Goal: Task Accomplishment & Management: Manage account settings

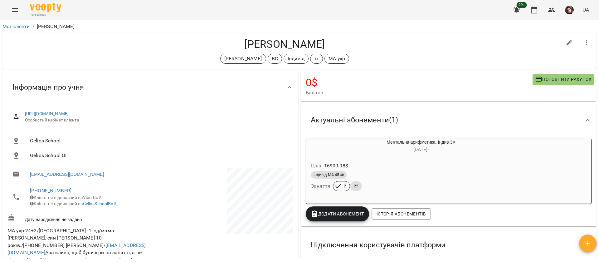
click at [17, 5] on button "Menu" at bounding box center [14, 9] width 15 height 15
click at [15, 10] on icon "Menu" at bounding box center [15, 10] width 6 height 4
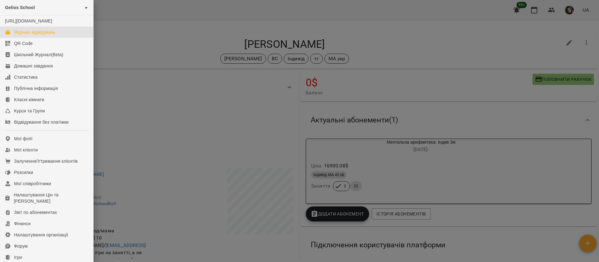
click at [14, 38] on link "Журнал відвідувань" at bounding box center [46, 32] width 93 height 11
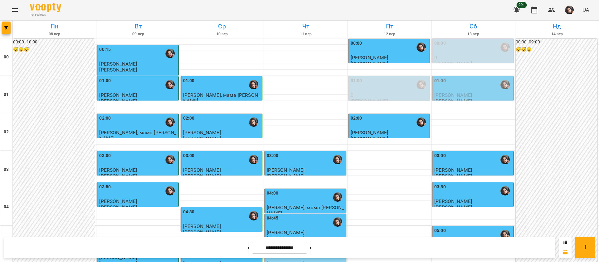
scroll to position [235, 0]
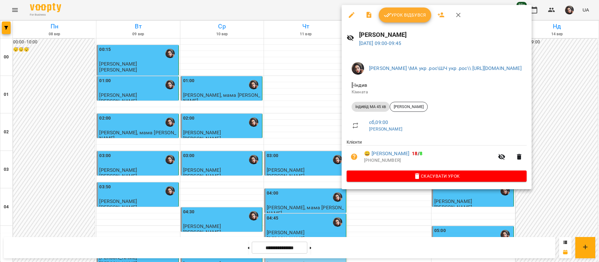
click at [411, 18] on span "Урок відбувся" at bounding box center [405, 14] width 42 height 7
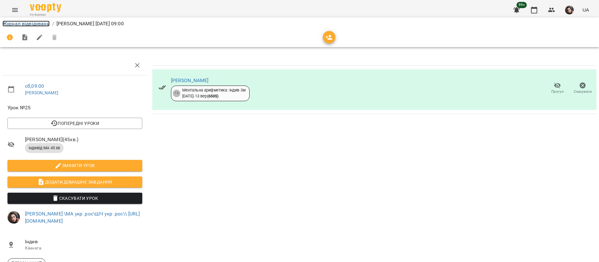
click at [22, 23] on link "Журнал відвідувань" at bounding box center [25, 24] width 47 height 6
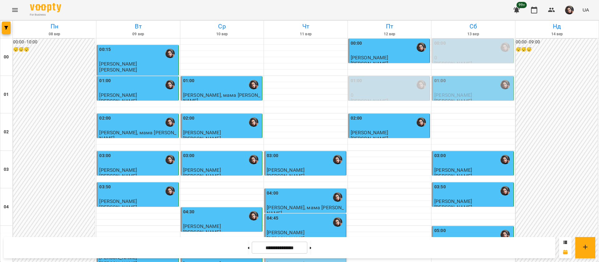
scroll to position [328, 0]
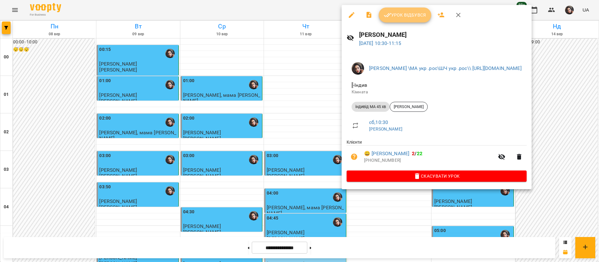
click at [413, 15] on span "Урок відбувся" at bounding box center [405, 14] width 42 height 7
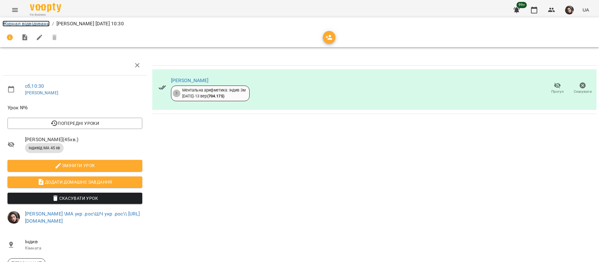
click at [17, 22] on link "Журнал відвідувань" at bounding box center [25, 24] width 47 height 6
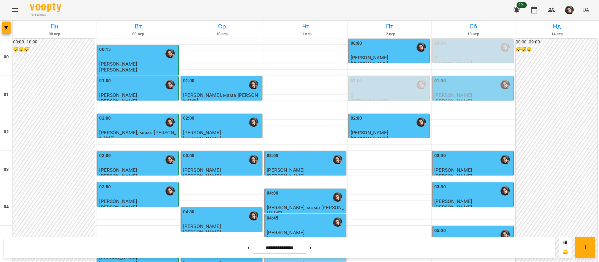
scroll to position [657, 0]
click at [312, 250] on button at bounding box center [311, 248] width 2 height 14
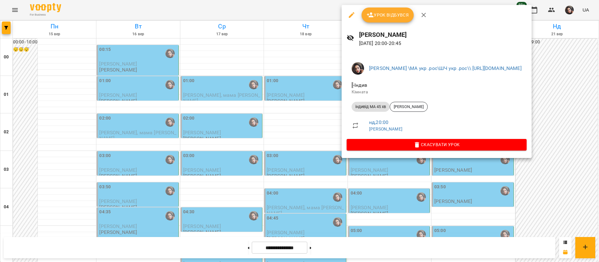
drag, startPoint x: 326, startPoint y: 7, endPoint x: 306, endPoint y: 63, distance: 59.7
click at [326, 7] on div at bounding box center [299, 131] width 599 height 262
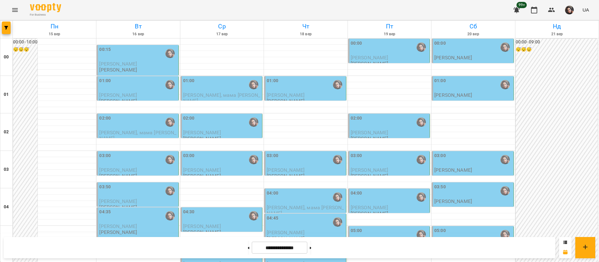
scroll to position [704, 0]
click at [248, 253] on button at bounding box center [249, 248] width 2 height 14
type input "**********"
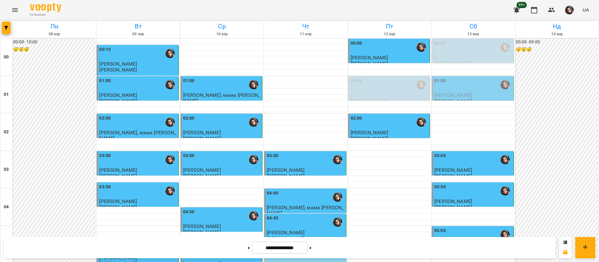
scroll to position [657, 0]
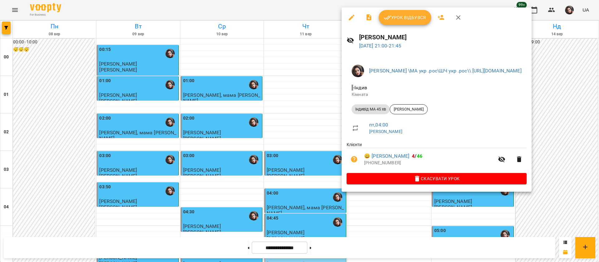
click at [322, 11] on div at bounding box center [299, 131] width 599 height 262
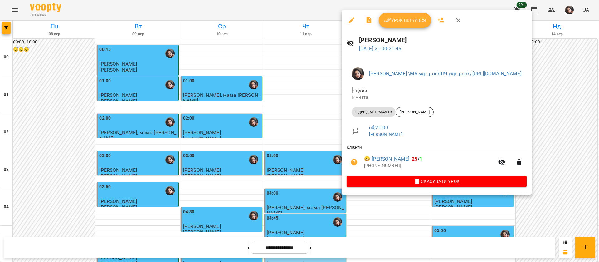
click at [322, 12] on div at bounding box center [299, 131] width 599 height 262
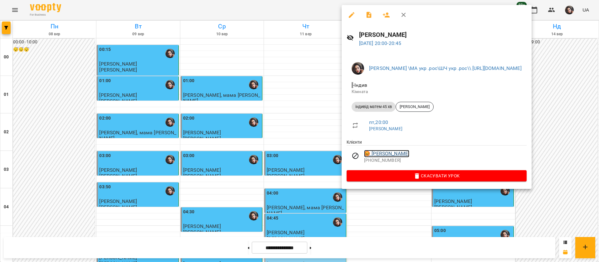
click at [385, 153] on link "😡 Єсенія Манжос" at bounding box center [386, 153] width 45 height 7
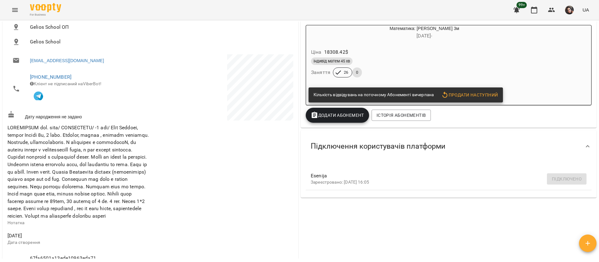
scroll to position [94, 0]
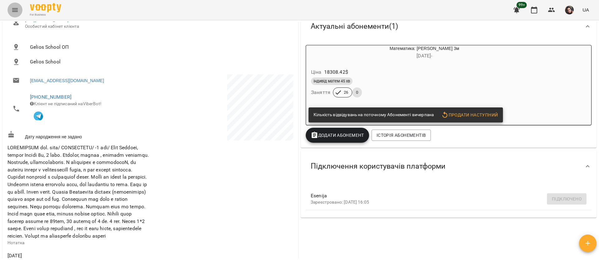
click at [17, 8] on icon "Menu" at bounding box center [15, 10] width 6 height 4
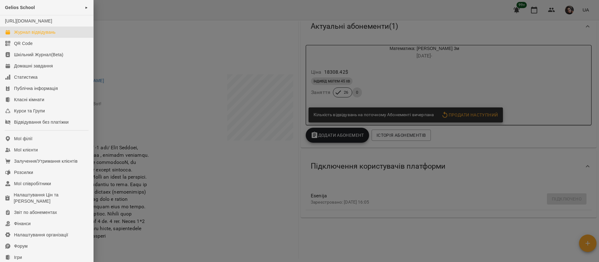
click at [29, 35] on div "Журнал відвідувань" at bounding box center [35, 32] width 42 height 6
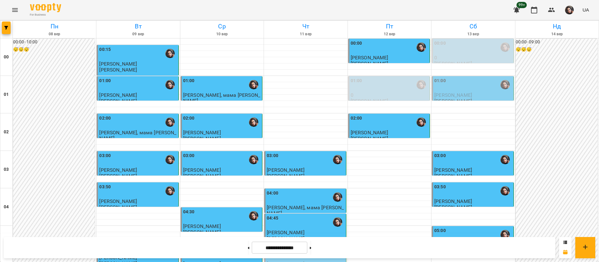
scroll to position [704, 0]
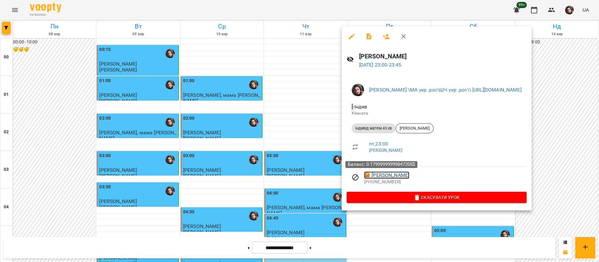
click at [385, 175] on link "😡 Поліна Пігут" at bounding box center [386, 174] width 45 height 7
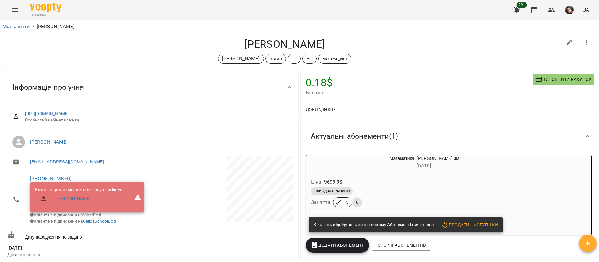
scroll to position [47, 0]
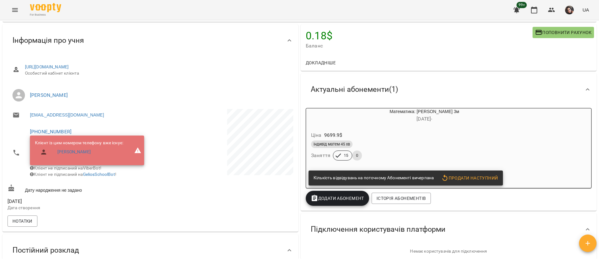
click at [12, 12] on icon "Menu" at bounding box center [14, 9] width 7 height 7
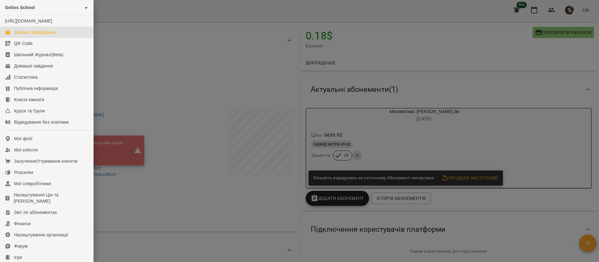
click at [24, 38] on link "Журнал відвідувань" at bounding box center [46, 32] width 93 height 11
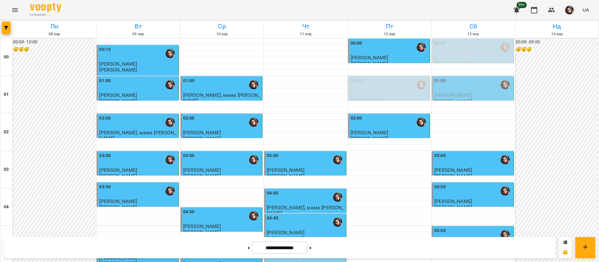
scroll to position [609, 0]
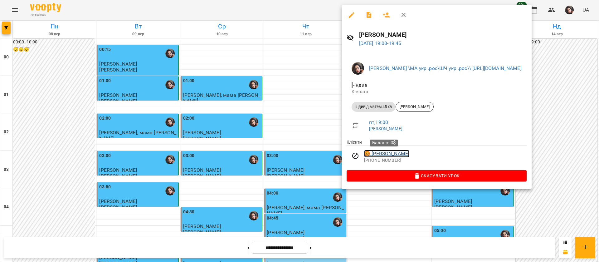
click at [380, 153] on link "😡 Софія Коваль" at bounding box center [386, 153] width 45 height 7
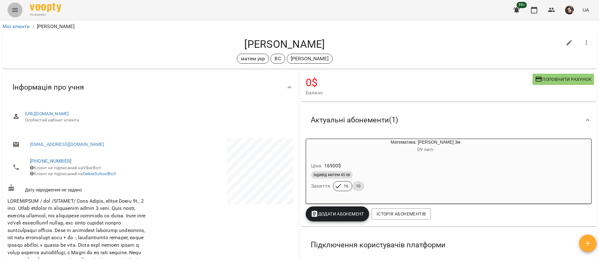
click at [14, 8] on icon "Menu" at bounding box center [15, 10] width 6 height 4
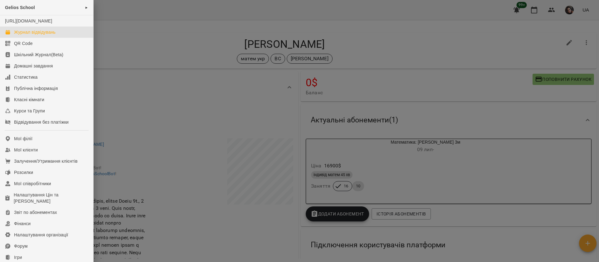
click at [17, 35] on div "Журнал відвідувань" at bounding box center [35, 32] width 42 height 6
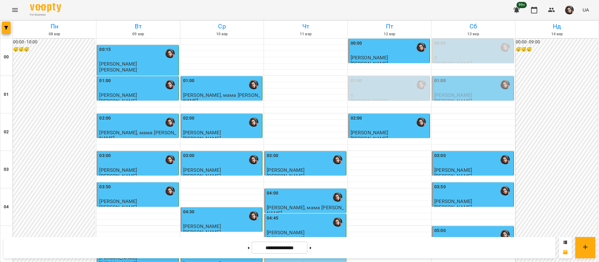
scroll to position [702, 0]
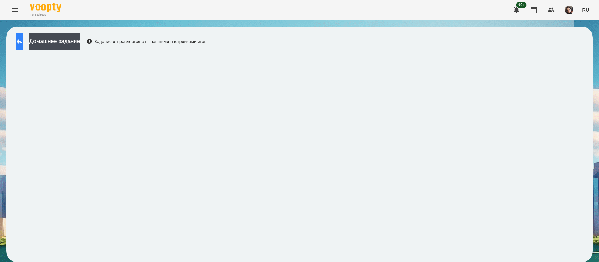
click at [23, 43] on button at bounding box center [19, 41] width 7 height 17
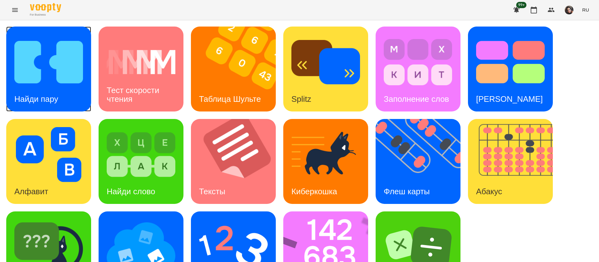
click at [70, 76] on img at bounding box center [48, 62] width 69 height 55
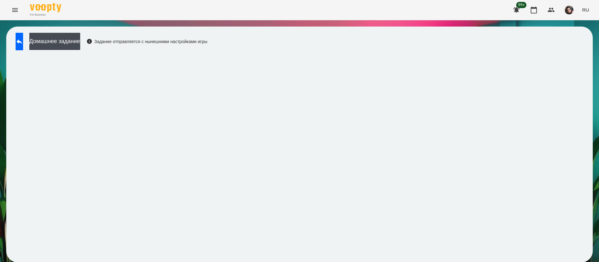
scroll to position [0, 0]
click at [22, 42] on icon at bounding box center [20, 41] width 6 height 5
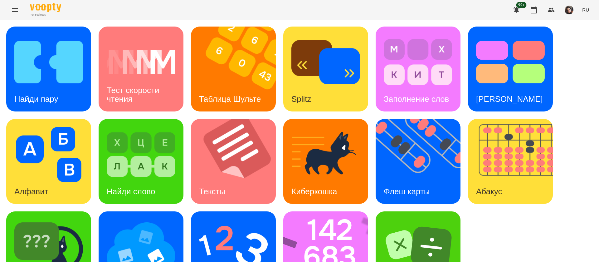
scroll to position [41, 0]
click at [77, 219] on img at bounding box center [48, 246] width 69 height 55
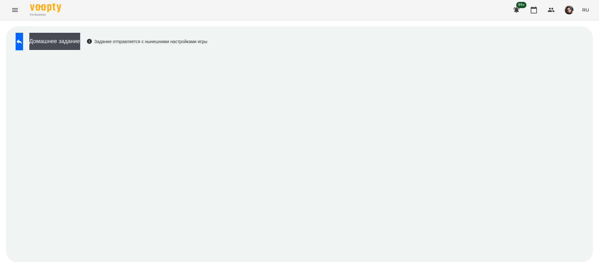
scroll to position [0, 0]
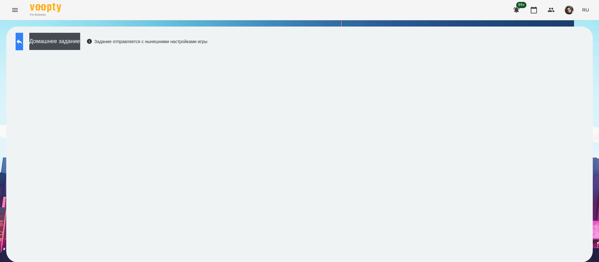
click at [23, 38] on icon at bounding box center [19, 41] width 7 height 7
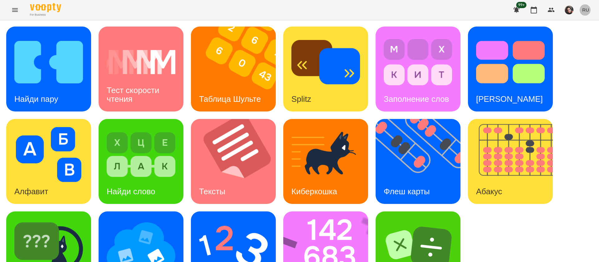
click at [589, 12] on span "RU" at bounding box center [586, 10] width 7 height 7
drag, startPoint x: 578, startPoint y: 34, endPoint x: 565, endPoint y: 30, distance: 13.9
click at [578, 34] on div "Українська" at bounding box center [575, 35] width 32 height 11
click at [42, 81] on img at bounding box center [48, 62] width 69 height 55
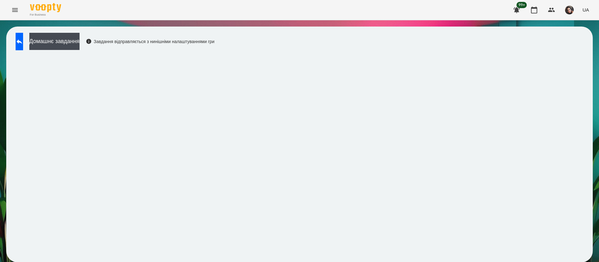
scroll to position [0, 0]
click at [23, 40] on icon at bounding box center [19, 41] width 7 height 7
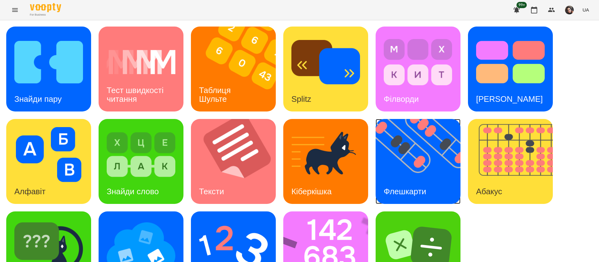
click at [418, 158] on img at bounding box center [422, 161] width 93 height 85
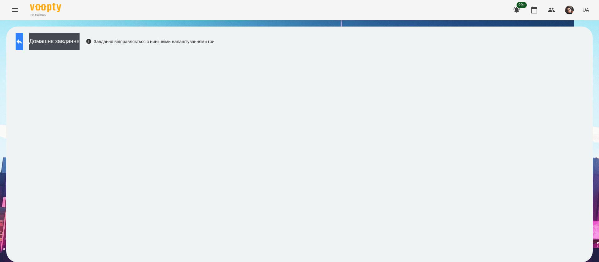
click at [23, 43] on icon at bounding box center [19, 41] width 7 height 7
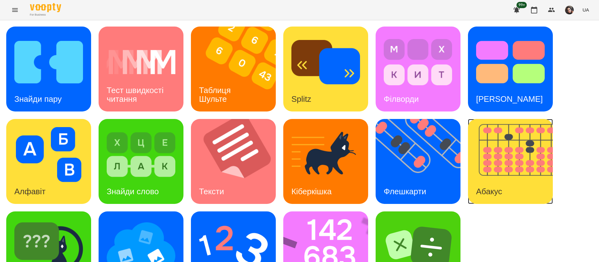
click at [531, 129] on img at bounding box center [514, 161] width 93 height 85
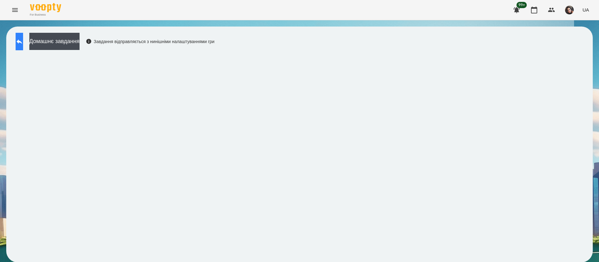
click at [23, 38] on icon at bounding box center [19, 41] width 7 height 7
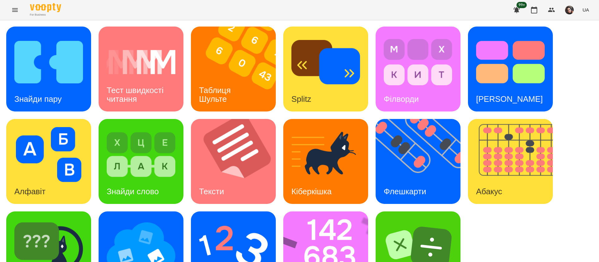
scroll to position [41, 0]
click at [321, 211] on img at bounding box center [329, 253] width 93 height 85
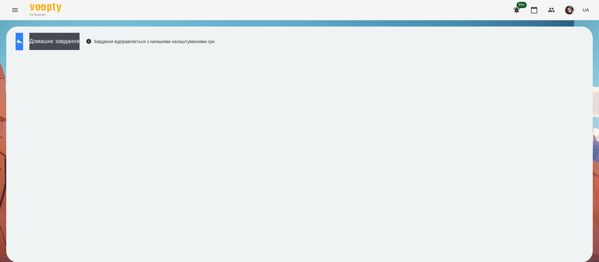
click at [23, 42] on button at bounding box center [19, 41] width 7 height 17
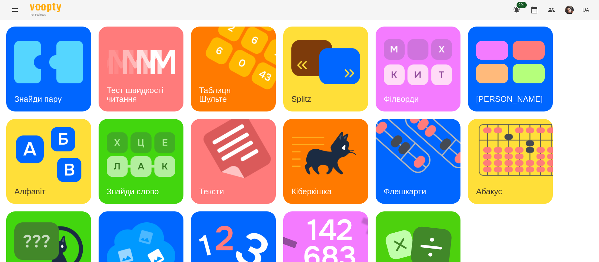
scroll to position [41, 0]
click at [128, 219] on img at bounding box center [141, 246] width 69 height 55
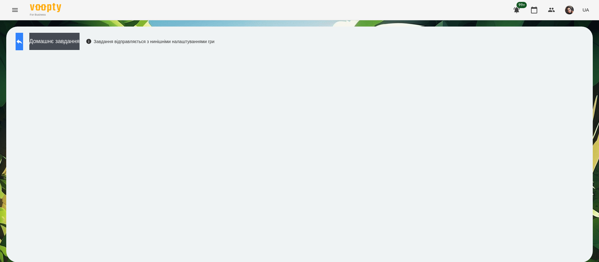
click at [22, 41] on icon at bounding box center [19, 41] width 7 height 7
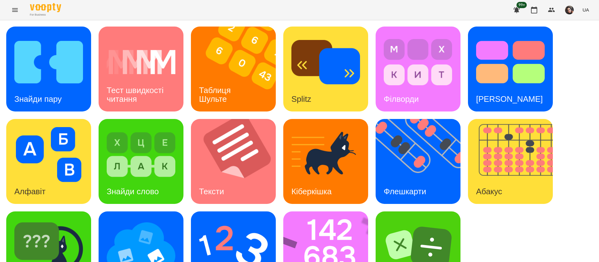
scroll to position [41, 0]
click at [229, 219] on img at bounding box center [233, 246] width 69 height 55
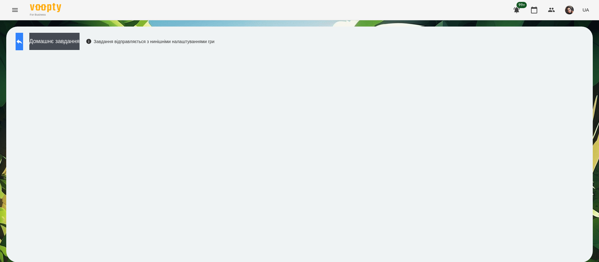
click at [23, 48] on button at bounding box center [19, 41] width 7 height 17
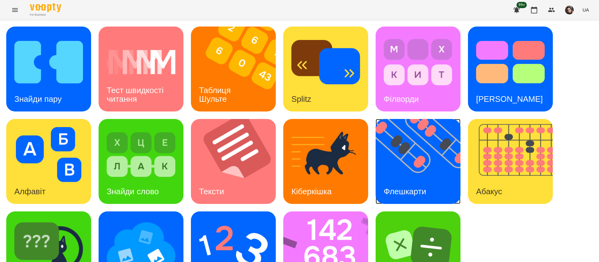
click at [382, 170] on img at bounding box center [422, 161] width 93 height 85
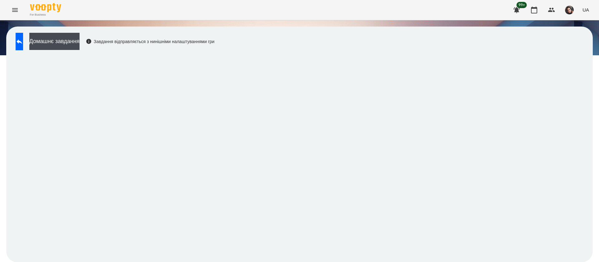
scroll to position [0, 0]
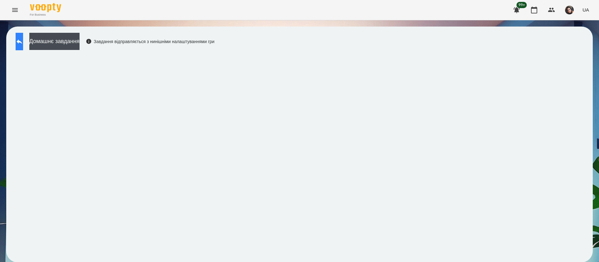
click at [18, 42] on button at bounding box center [19, 41] width 7 height 17
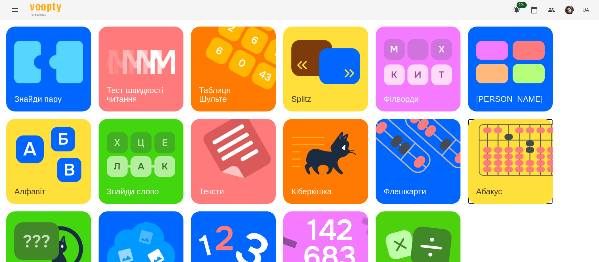
click at [526, 181] on img at bounding box center [514, 161] width 93 height 85
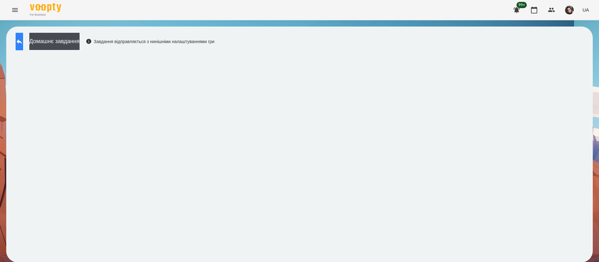
click at [22, 46] on button at bounding box center [19, 41] width 7 height 17
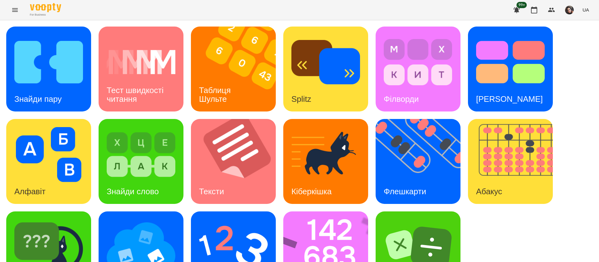
scroll to position [41, 0]
click at [229, 219] on img at bounding box center [233, 246] width 69 height 55
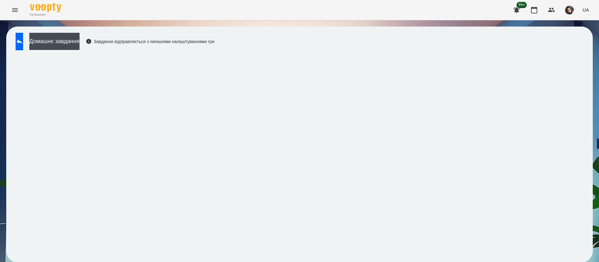
scroll to position [0, 0]
click at [22, 41] on icon at bounding box center [20, 41] width 6 height 5
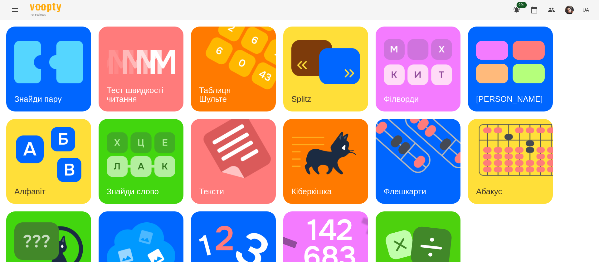
scroll to position [41, 0]
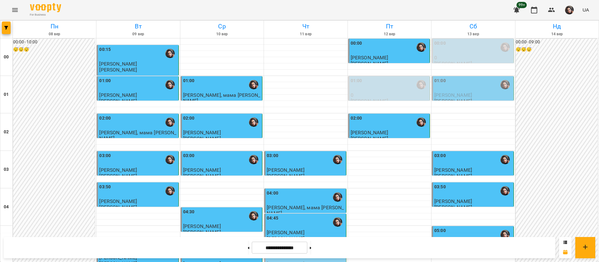
scroll to position [328, 0]
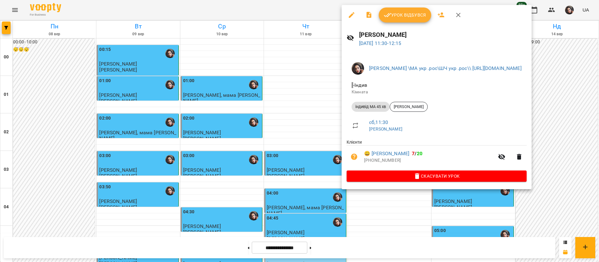
click at [403, 12] on span "Урок відбувся" at bounding box center [405, 14] width 42 height 7
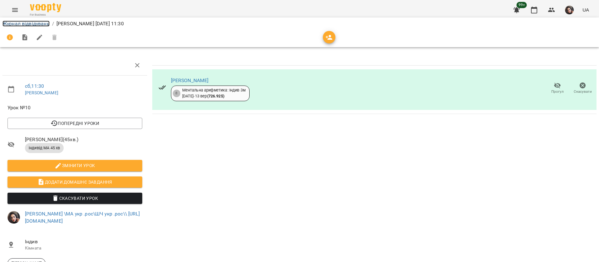
click at [10, 24] on link "Журнал відвідувань" at bounding box center [25, 24] width 47 height 6
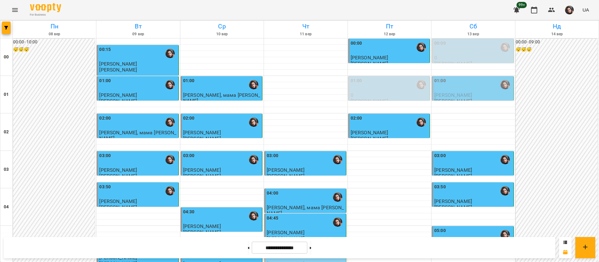
scroll to position [702, 0]
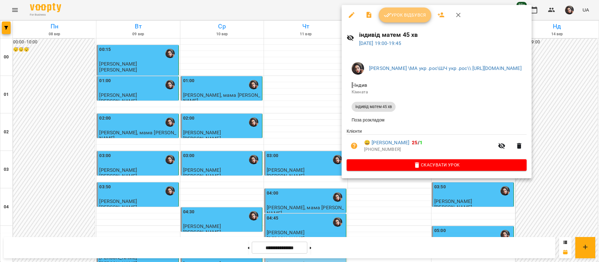
click at [412, 16] on span "Урок відбувся" at bounding box center [405, 14] width 42 height 7
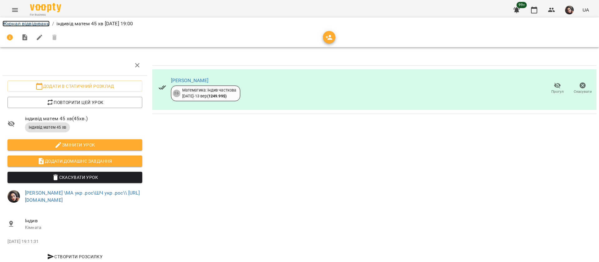
click at [35, 21] on link "Журнал відвідувань" at bounding box center [25, 24] width 47 height 6
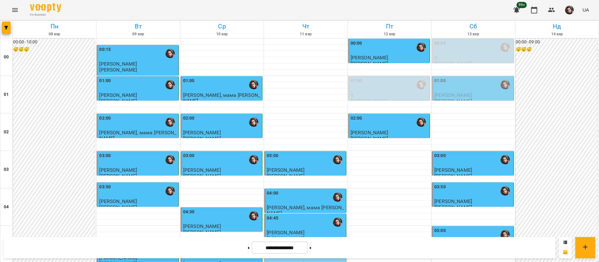
scroll to position [704, 0]
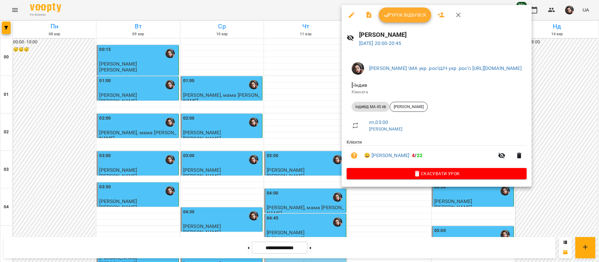
scroll to position [704, 0]
click at [409, 104] on span "[PERSON_NAME]" at bounding box center [408, 107] width 37 height 6
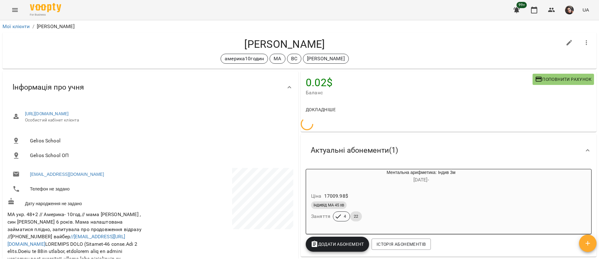
drag, startPoint x: 238, startPoint y: 41, endPoint x: 326, endPoint y: 41, distance: 88.4
click at [326, 41] on h4 "[PERSON_NAME]" at bounding box center [284, 44] width 555 height 13
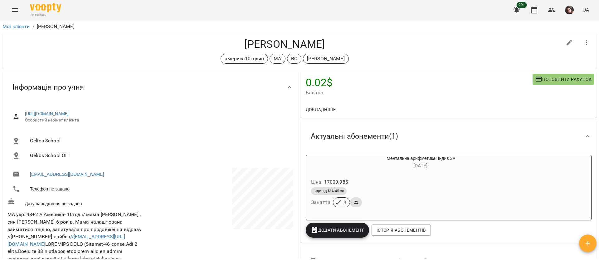
copy h4 "[PERSON_NAME]"
click at [15, 9] on icon "Menu" at bounding box center [14, 9] width 7 height 7
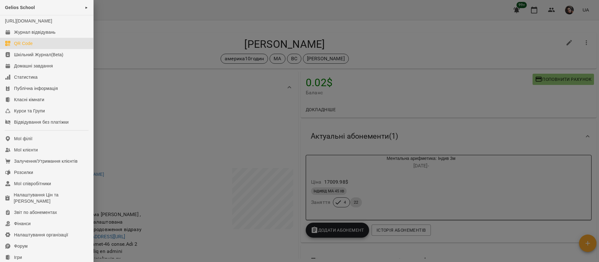
click at [38, 45] on link "QR Code" at bounding box center [46, 43] width 93 height 11
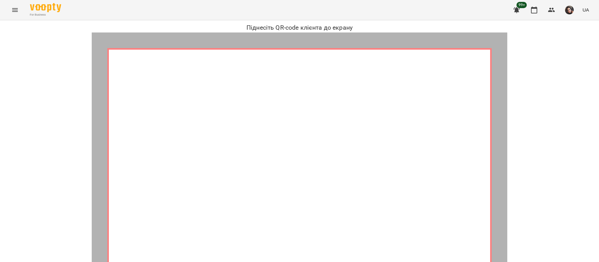
click at [15, 13] on icon "Menu" at bounding box center [14, 9] width 7 height 7
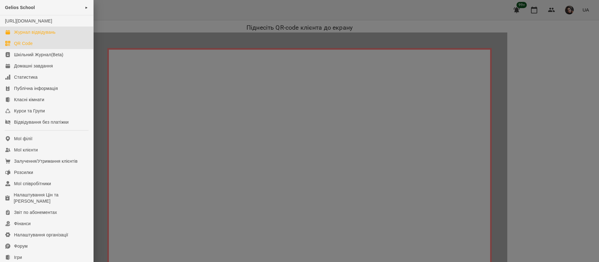
click at [15, 35] on div "Журнал відвідувань" at bounding box center [35, 32] width 42 height 6
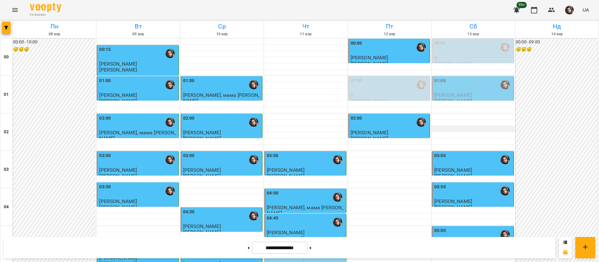
scroll to position [702, 0]
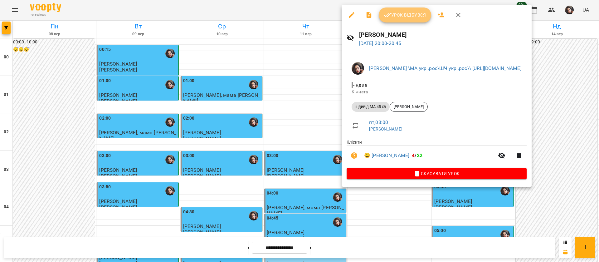
click at [413, 16] on span "Урок відбувся" at bounding box center [405, 14] width 42 height 7
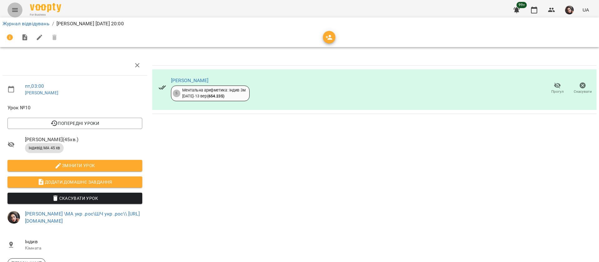
click at [14, 10] on icon "Menu" at bounding box center [14, 9] width 7 height 7
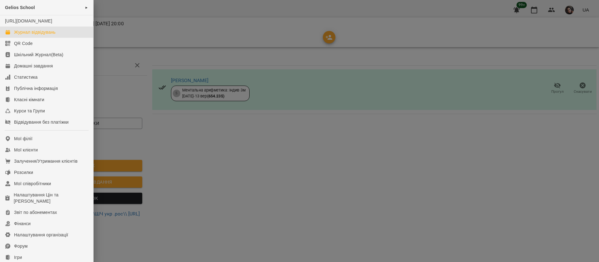
click at [21, 38] on link "Журнал відвідувань" at bounding box center [46, 32] width 93 height 11
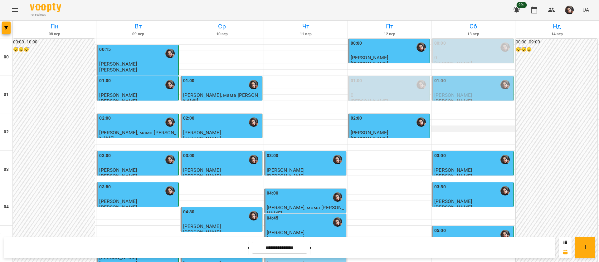
scroll to position [704, 0]
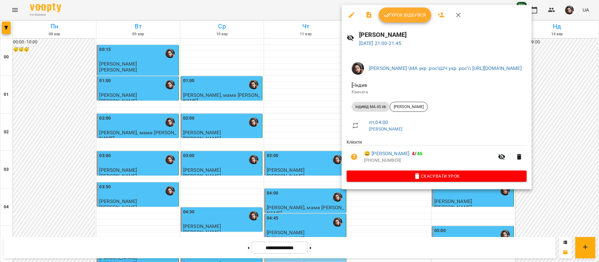
click at [410, 17] on span "Урок відбувся" at bounding box center [405, 14] width 42 height 7
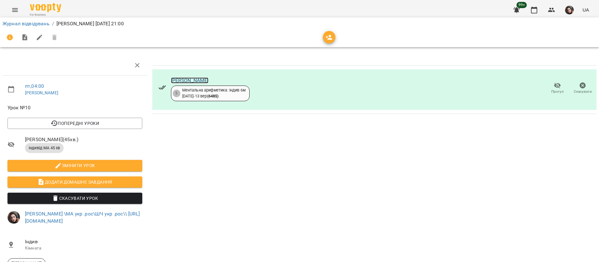
click at [189, 81] on link "[PERSON_NAME]" at bounding box center [190, 80] width 38 height 6
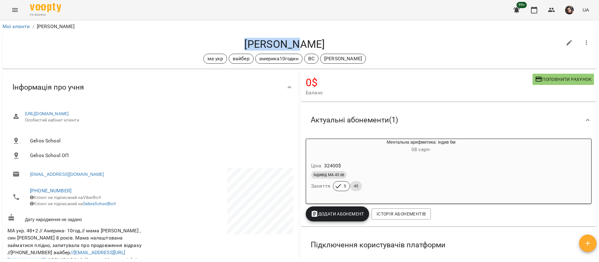
drag, startPoint x: 233, startPoint y: 43, endPoint x: 280, endPoint y: 41, distance: 46.9
click at [280, 41] on h4 "[PERSON_NAME]" at bounding box center [284, 44] width 555 height 13
copy h4 "Oleksandr"
click at [12, 13] on icon "Menu" at bounding box center [14, 9] width 7 height 7
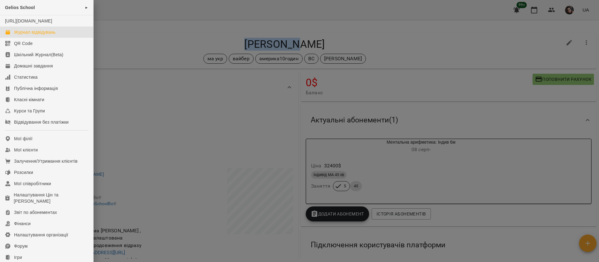
click at [20, 35] on div "Журнал відвідувань" at bounding box center [35, 32] width 42 height 6
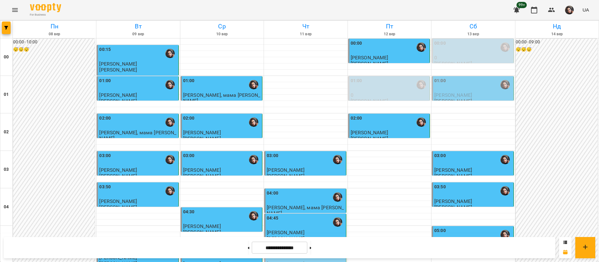
scroll to position [704, 0]
